Goal: Task Accomplishment & Management: Manage account settings

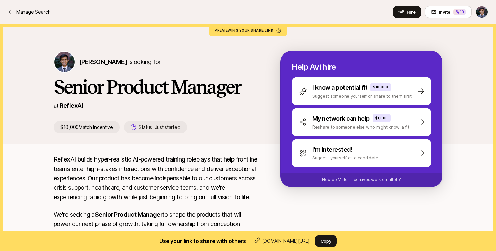
click at [235, 56] on div "[PERSON_NAME] is looking for" at bounding box center [156, 62] width 205 height 22
click at [25, 12] on p "Manage Search" at bounding box center [33, 12] width 34 height 8
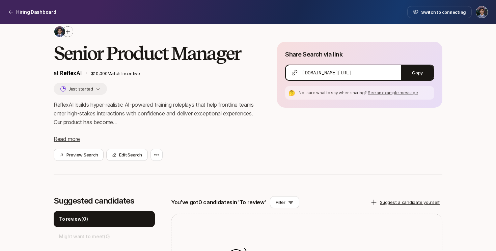
scroll to position [47, 0]
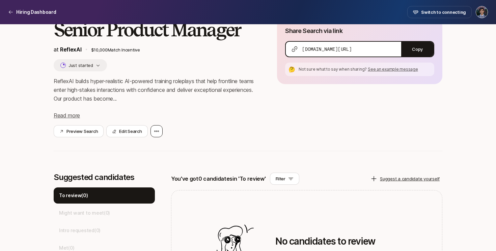
click at [157, 132] on icon at bounding box center [156, 131] width 5 height 5
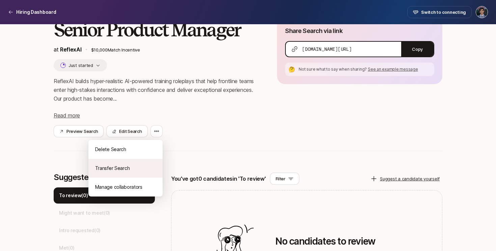
click at [126, 171] on div "Transfer Search" at bounding box center [125, 168] width 74 height 19
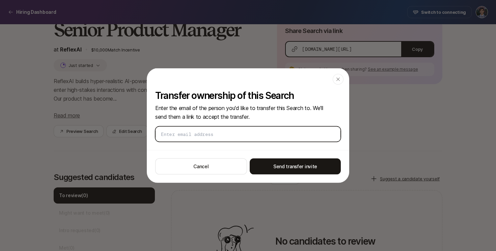
click at [234, 135] on input "email" at bounding box center [246, 134] width 171 height 7
click at [200, 128] on div "jasper" at bounding box center [247, 135] width 185 height 16
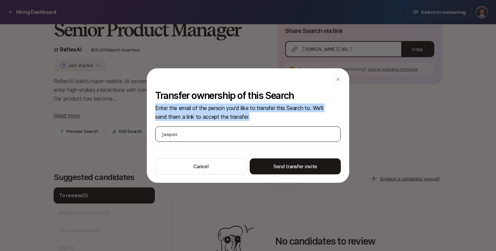
click at [200, 128] on div "jasper" at bounding box center [247, 135] width 185 height 16
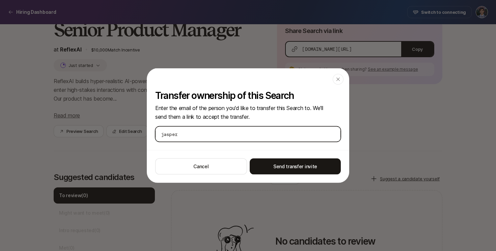
click at [197, 132] on input "jasper" at bounding box center [246, 134] width 171 height 7
paste input "@reflexai.com"
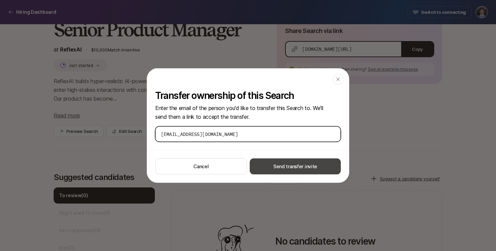
type input "jasper@reflexai.com"
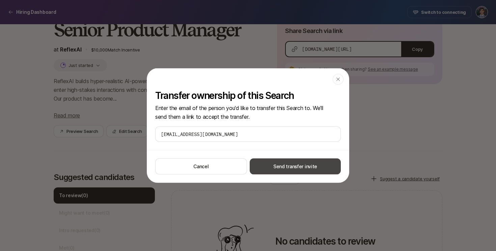
click at [300, 169] on button "Send transfer invite" at bounding box center [294, 167] width 91 height 16
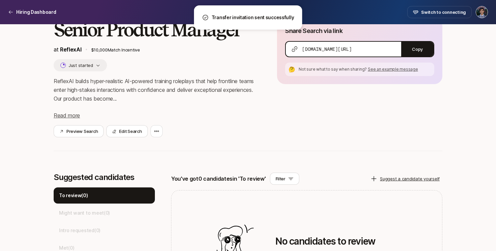
click at [173, 102] on p "ReflexAI builds hyper-realistic AI-powered training roleplays that help frontli…" at bounding box center [155, 90] width 202 height 26
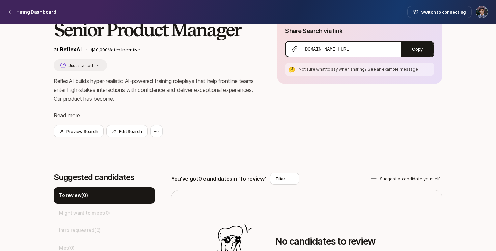
click at [182, 117] on div "ReflexAI builds hyper-realistic AI-powered training roleplays that help frontli…" at bounding box center [155, 98] width 202 height 43
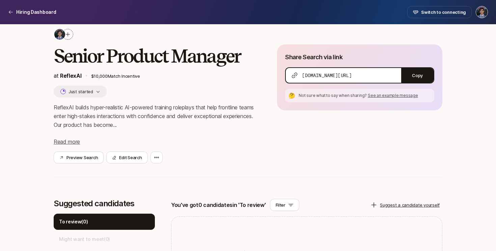
scroll to position [0, 0]
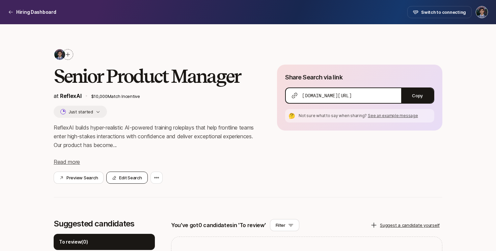
click at [119, 182] on button "Edit Search" at bounding box center [126, 178] width 41 height 12
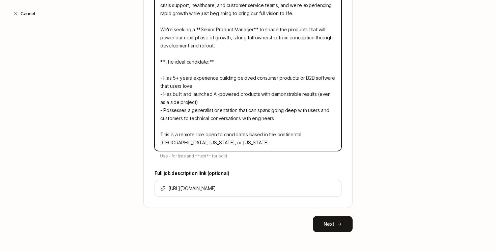
click at [221, 117] on textarea "ReflexAI builds hyper-realistic AI-powered training roleplays that help frontli…" at bounding box center [247, 62] width 187 height 179
paste textarea "AI-powered training simulations that help customer-facing frontline teams enter…"
type textarea "ReflexAI builds AI-powered training simulations that help customer-facing front…"
type textarea "x"
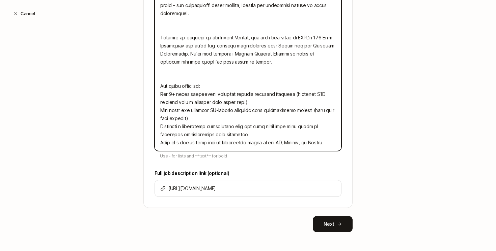
scroll to position [191, 0]
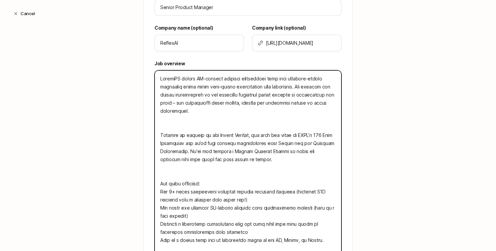
click at [160, 194] on textarea at bounding box center [247, 163] width 187 height 187
type textarea "ReflexAI builds hyper-realistic AI-powered training roleplays that help frontli…"
type textarea "x"
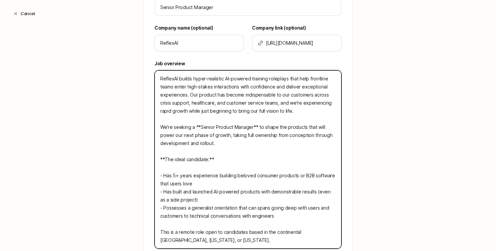
paste textarea "AI-powered training simulations that help customer-facing frontline teams enter…"
type textarea "ReflexAI builds AI-powered training simulations that help customer-facing front…"
type textarea "x"
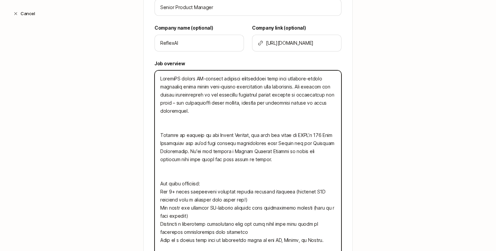
click at [161, 182] on textarea at bounding box center [247, 163] width 187 height 187
type textarea "ReflexAI builds AI-powered training simulations that help customer-facing front…"
type textarea "x"
type textarea "ReflexAI builds AI-powered training simulations that help customer-facing front…"
type textarea "x"
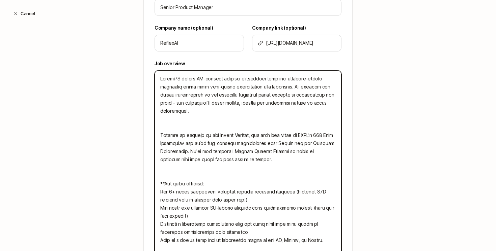
type textarea "ReflexAI builds AI-powered training simulations that help customer-facing front…"
type textarea "x"
type textarea "ReflexAI builds AI-powered training simulations that help customer-facing front…"
type textarea "x"
type textarea "ReflexAI builds AI-powered training simulations that help customer-facing front…"
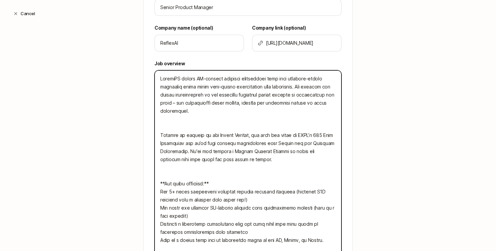
type textarea "x"
type textarea "ReflexAI builds AI-powered training simulations that help customer-facing front…"
type textarea "x"
type textarea "ReflexAI builds AI-powered training simulations that help customer-facing front…"
type textarea "x"
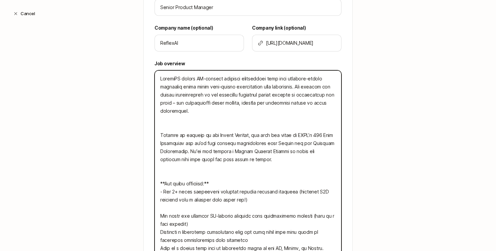
type textarea "ReflexAI builds AI-powered training simulations that help customer-facing front…"
type textarea "x"
type textarea "ReflexAI builds AI-powered training simulations that help customer-facing front…"
type textarea "x"
type textarea "ReflexAI builds AI-powered training simulations that help customer-facing front…"
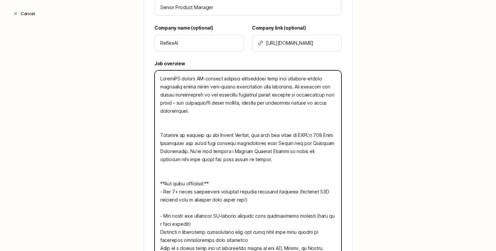
type textarea "x"
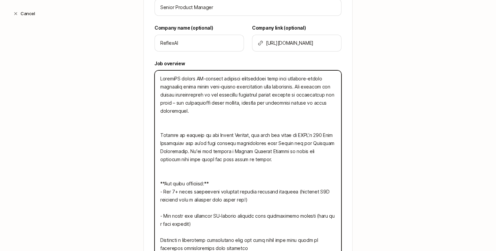
type textarea "ReflexAI builds AI-powered training simulations that help customer-facing front…"
type textarea "x"
type textarea "ReflexAI builds AI-powered training simulations that help customer-facing front…"
type textarea "x"
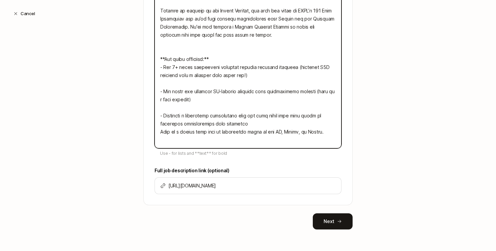
type textarea "ReflexAI builds AI-powered training simulations that help customer-facing front…"
type textarea "x"
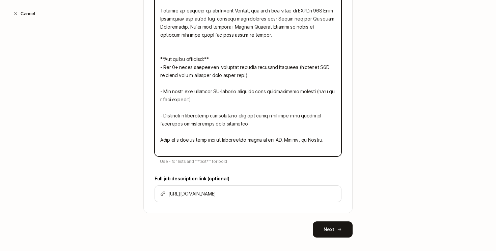
type textarea "ReflexAI builds AI-powered training simulations that help customer-facing front…"
type textarea "x"
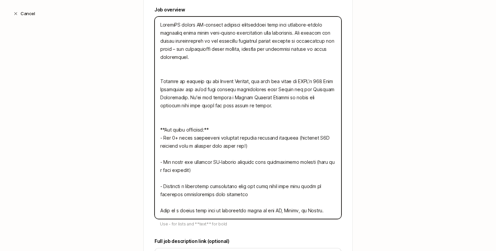
scroll to position [238, 0]
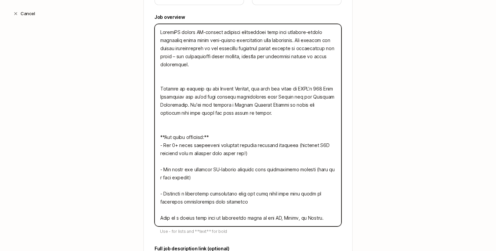
click at [190, 129] on textarea at bounding box center [247, 125] width 187 height 203
type textarea "ReflexAI builds AI-powered training simulations that help customer-facing front…"
type textarea "x"
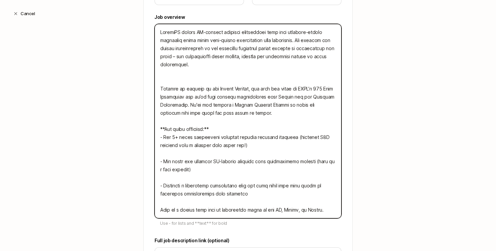
click at [201, 77] on textarea at bounding box center [247, 121] width 187 height 195
type textarea "ReflexAI builds AI-powered training simulations that help customer-facing front…"
type textarea "x"
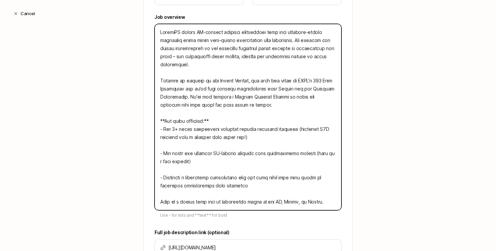
scroll to position [300, 0]
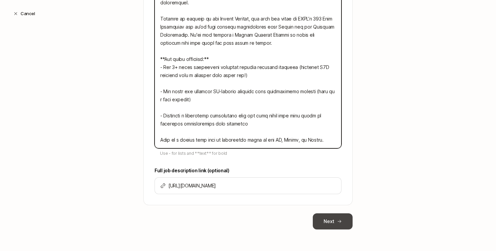
type textarea "ReflexAI builds AI-powered training simulations that help customer-facing front…"
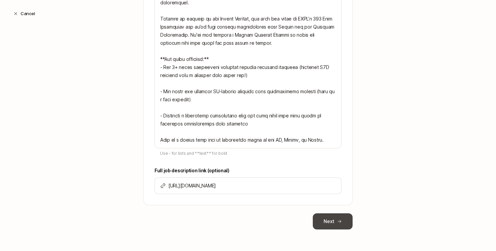
click at [328, 219] on button "Next" at bounding box center [332, 222] width 40 height 16
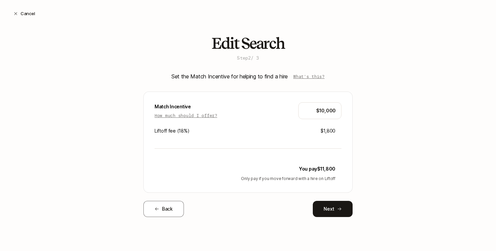
scroll to position [0, 0]
click at [346, 212] on button "Next" at bounding box center [332, 209] width 40 height 16
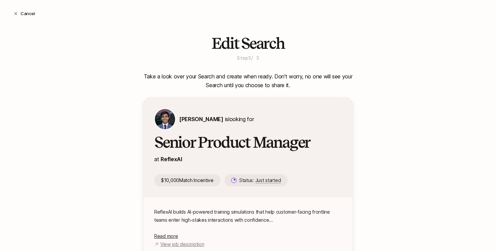
scroll to position [54, 0]
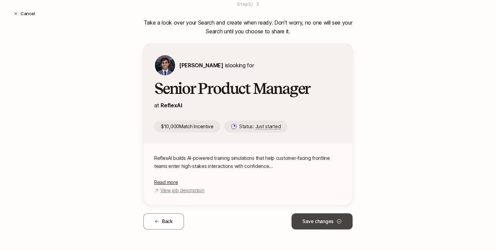
click at [312, 220] on button "Save changes" at bounding box center [321, 222] width 61 height 16
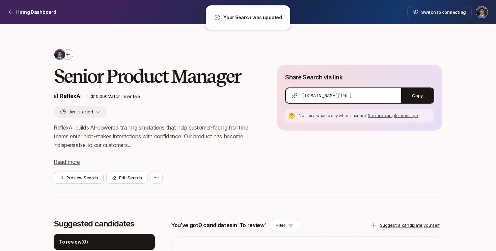
scroll to position [33, 0]
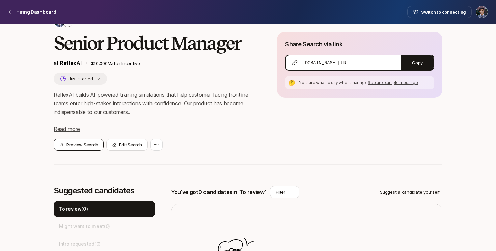
click at [79, 143] on button "Preview Search" at bounding box center [79, 145] width 50 height 12
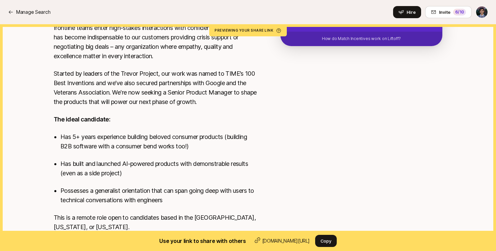
scroll to position [156, 0]
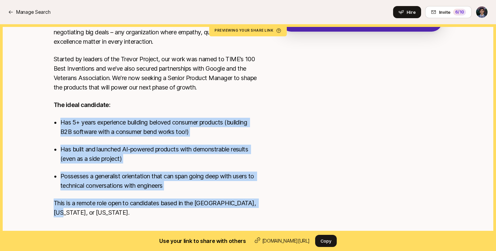
drag, startPoint x: 175, startPoint y: 216, endPoint x: 175, endPoint y: 102, distance: 113.3
click at [173, 108] on div "ReflexAI builds AI-powered training simulations that help customer-facing front…" at bounding box center [156, 112] width 205 height 227
click at [175, 102] on p "The ideal candidate:" at bounding box center [156, 104] width 205 height 9
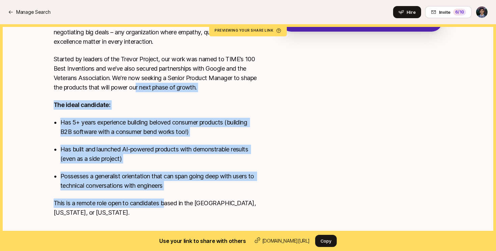
drag, startPoint x: 155, startPoint y: 89, endPoint x: 166, endPoint y: 205, distance: 116.1
click at [165, 204] on div "ReflexAI builds AI-powered training simulations that help customer-facing front…" at bounding box center [156, 112] width 205 height 227
click at [166, 205] on p "This is a remote role open to candidates based in the [GEOGRAPHIC_DATA], [US_ST…" at bounding box center [156, 208] width 205 height 19
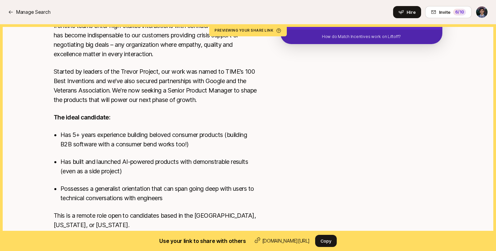
scroll to position [127, 0]
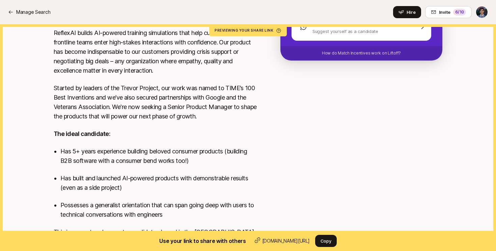
click at [170, 190] on p "Has built and launched AI-powered products with demonstrable results (even as a…" at bounding box center [159, 183] width 198 height 19
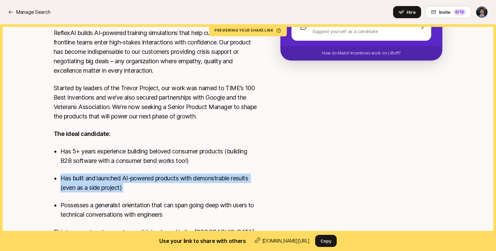
click at [170, 190] on p "Has built and launched AI-powered products with demonstrable results (even as a…" at bounding box center [159, 183] width 198 height 19
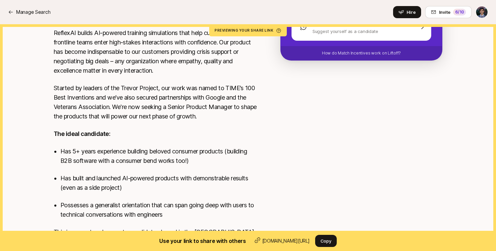
click at [177, 187] on p "Has built and launched AI-powered products with demonstrable results (even as a…" at bounding box center [159, 183] width 198 height 19
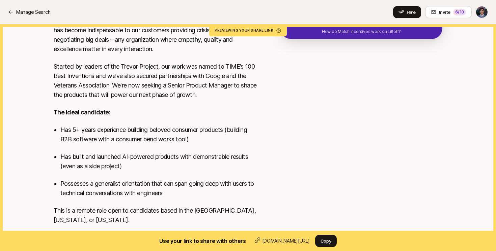
scroll to position [153, 0]
